Goal: Find specific page/section: Find specific page/section

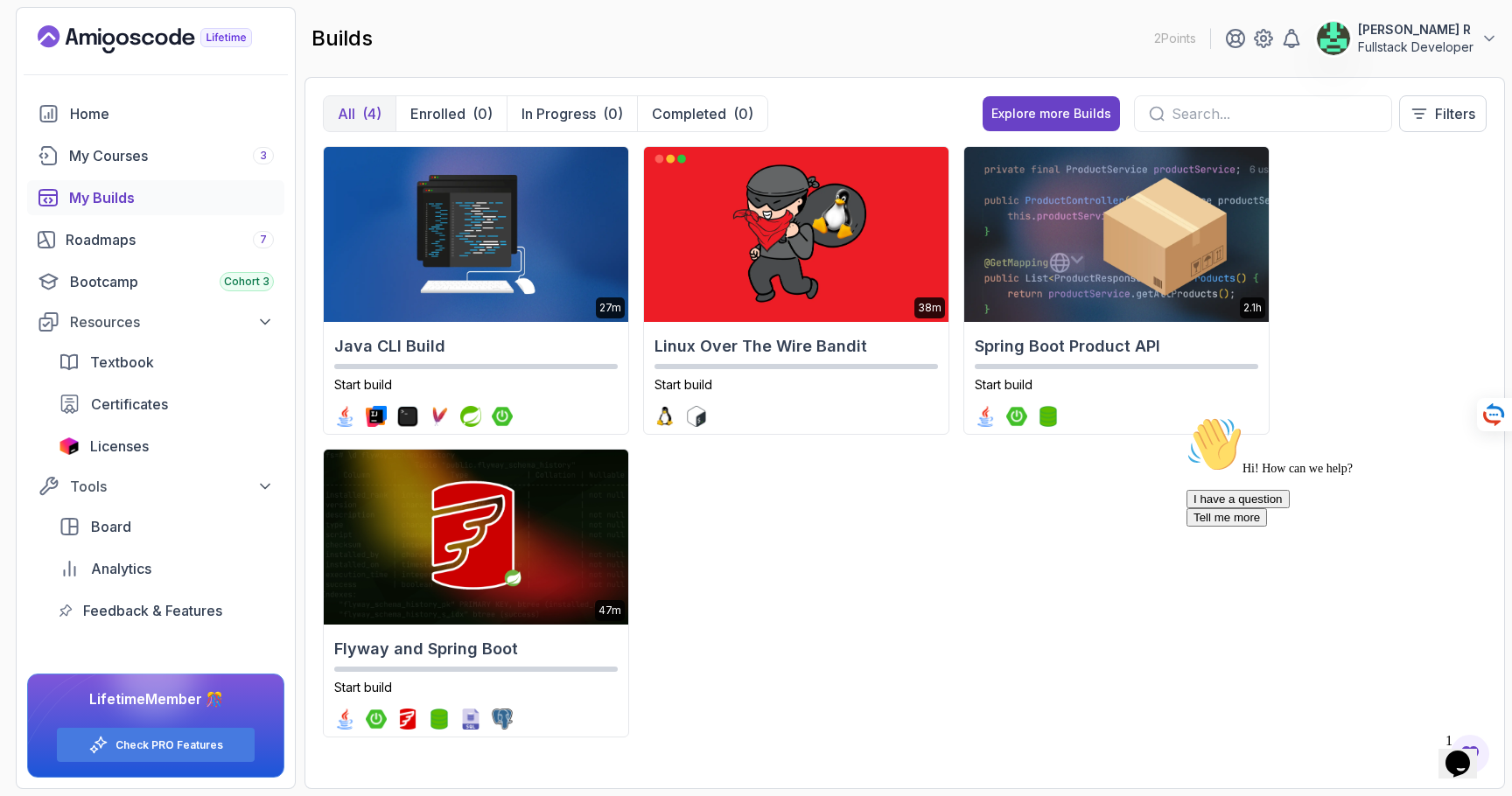
click at [1180, 117] on input "text" at bounding box center [1275, 114] width 205 height 21
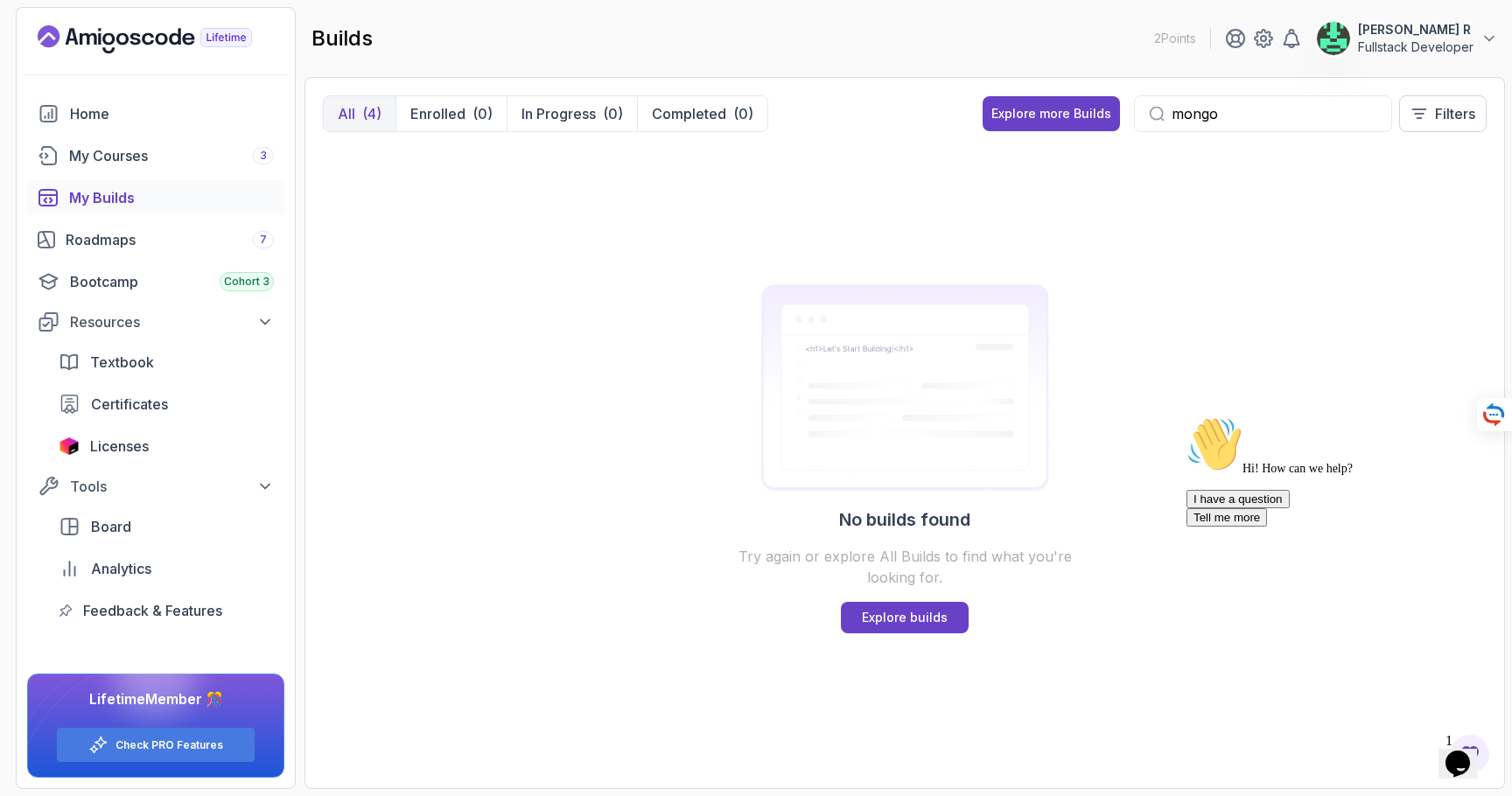
type input "mongo"
click at [1253, 92] on div "All (4) Enrolled (0) In Progress (0) Completed (0) Explore more Builds mongo Fi…" at bounding box center [904, 433] width 1200 height 712
click at [1249, 114] on input "mongo" at bounding box center [1275, 114] width 205 height 21
